Goal: Task Accomplishment & Management: Use online tool/utility

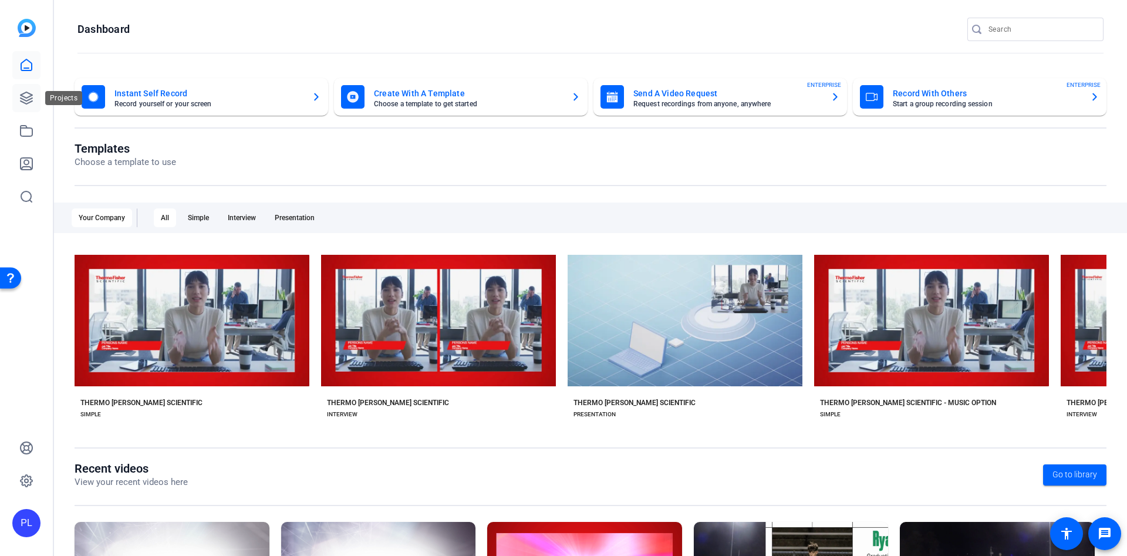
click at [36, 94] on link at bounding box center [26, 98] width 28 height 28
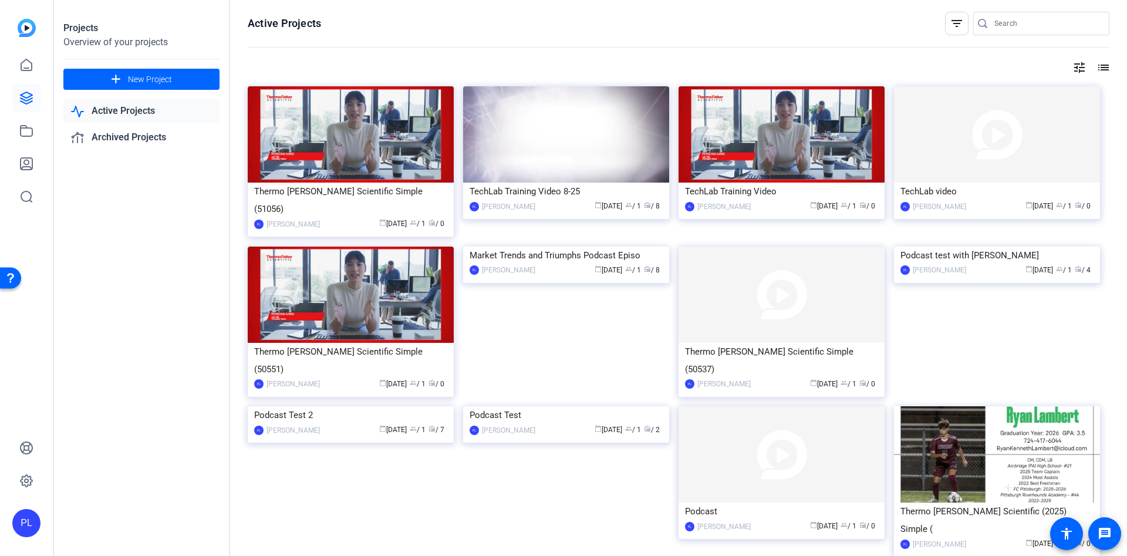
click at [154, 114] on link "Active Projects" at bounding box center [141, 111] width 156 height 24
click at [583, 112] on img at bounding box center [566, 134] width 206 height 96
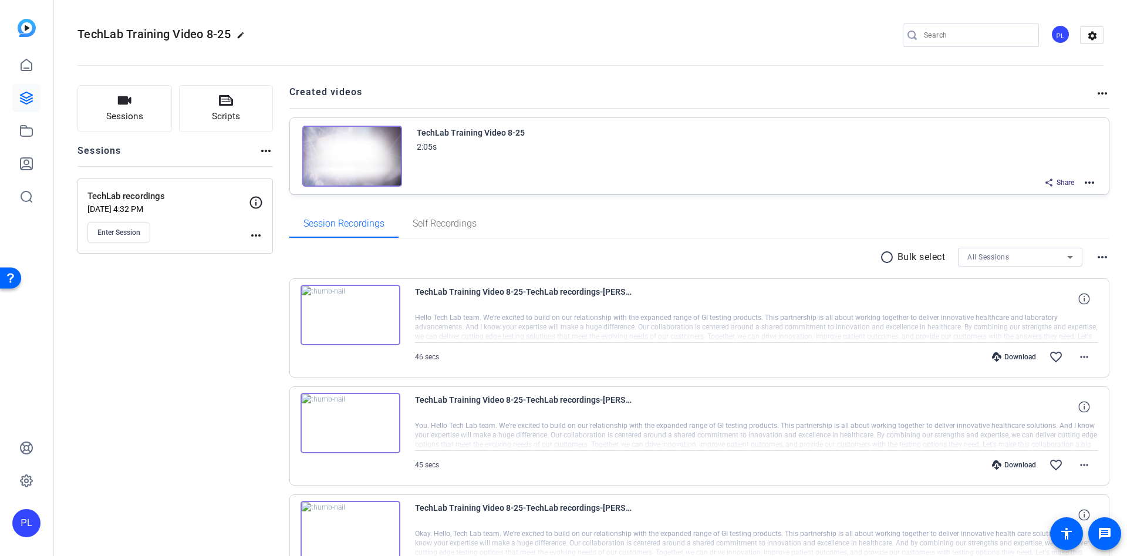
click at [1082, 178] on mat-icon "more_horiz" at bounding box center [1089, 183] width 14 height 14
click at [1053, 194] on span "Edit in Creator" at bounding box center [1038, 197] width 82 height 14
